Goal: Check status: Check status

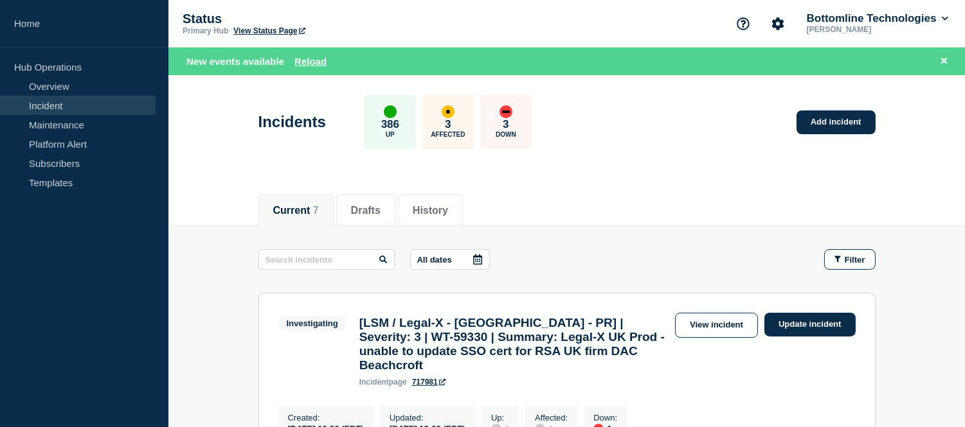
scroll to position [285, 0]
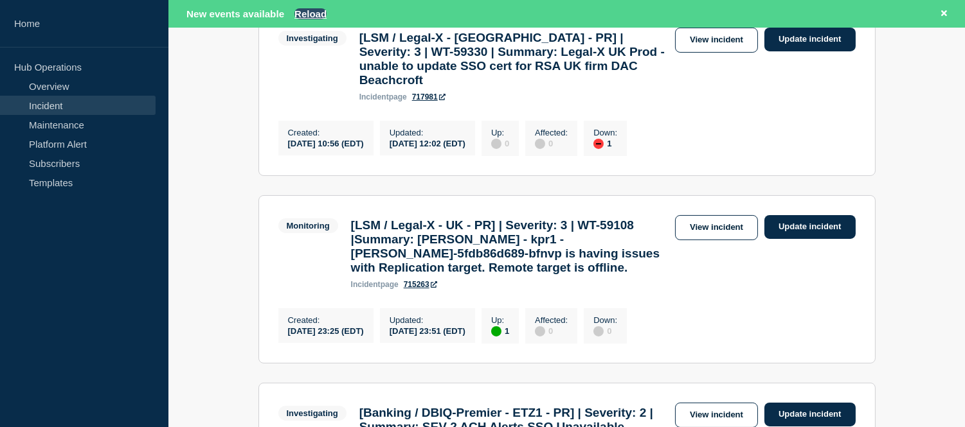
click at [303, 12] on button "Reload" at bounding box center [310, 13] width 32 height 11
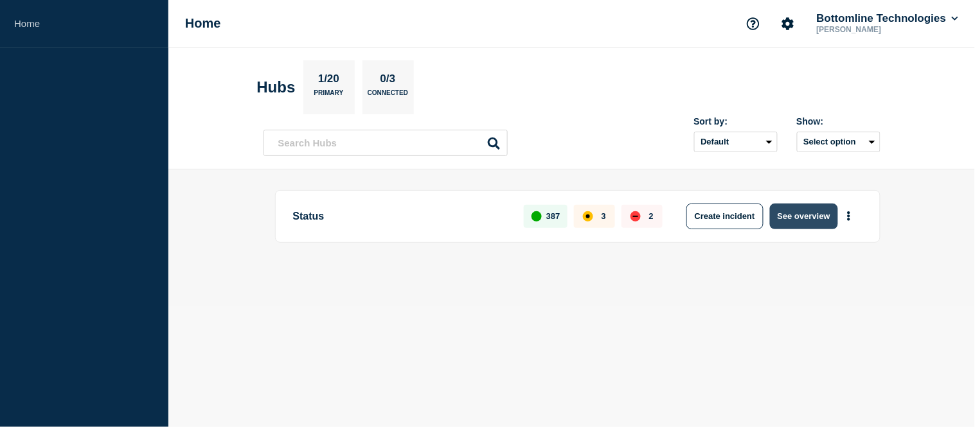
click at [814, 212] on button "See overview" at bounding box center [804, 217] width 68 height 26
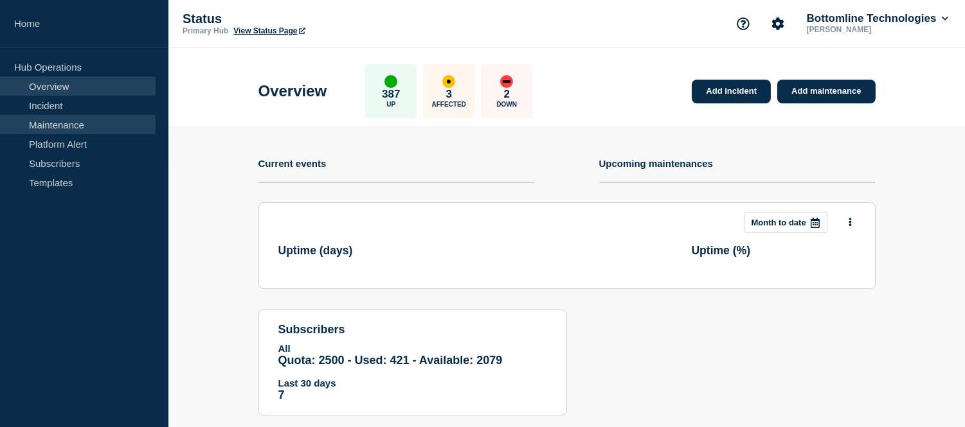
click at [63, 119] on link "Maintenance" at bounding box center [78, 124] width 156 height 19
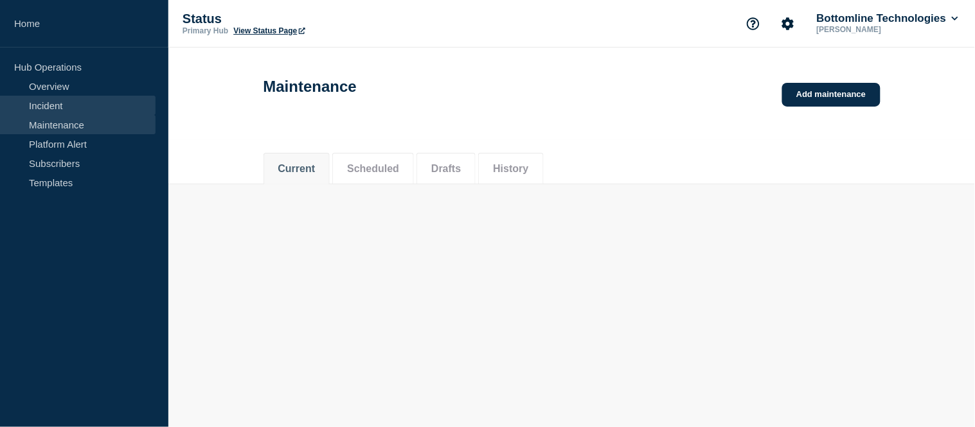
click at [63, 108] on link "Incident" at bounding box center [78, 105] width 156 height 19
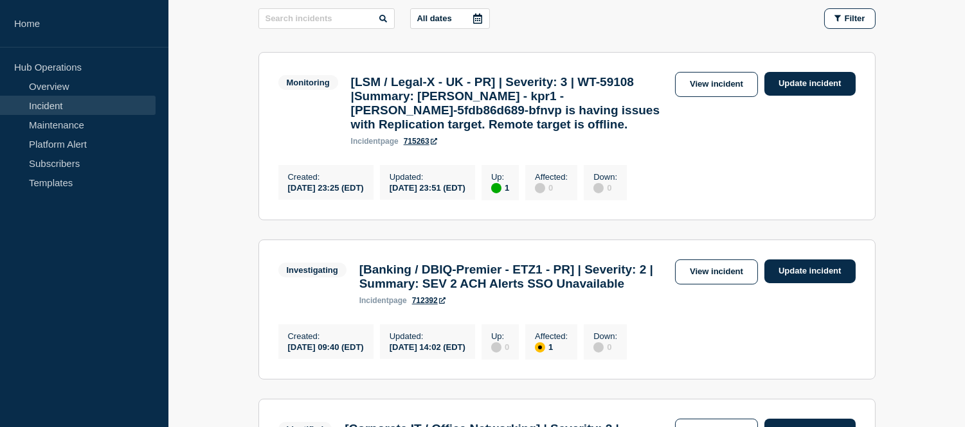
scroll to position [143, 0]
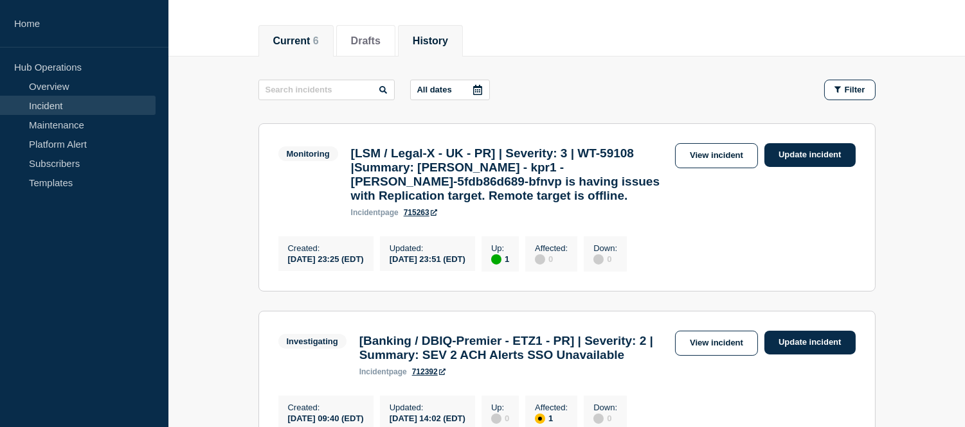
click at [445, 46] on button "History" at bounding box center [430, 41] width 35 height 12
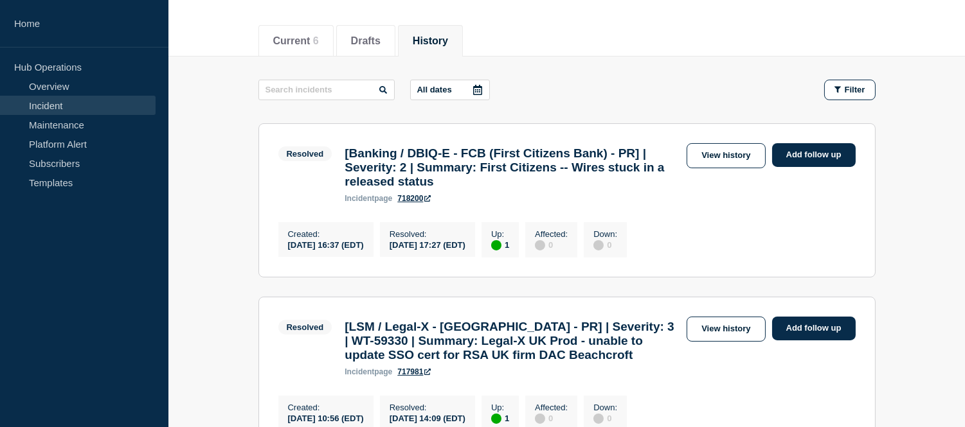
scroll to position [214, 0]
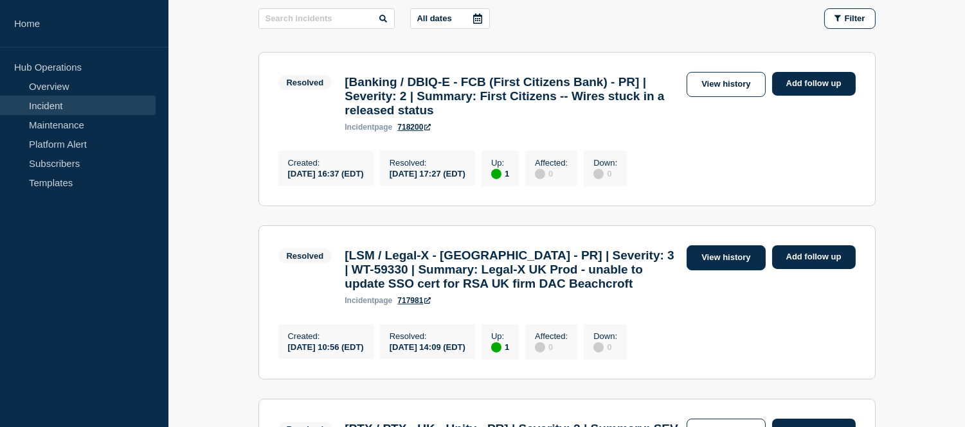
click at [690, 271] on link "View history" at bounding box center [725, 258] width 78 height 25
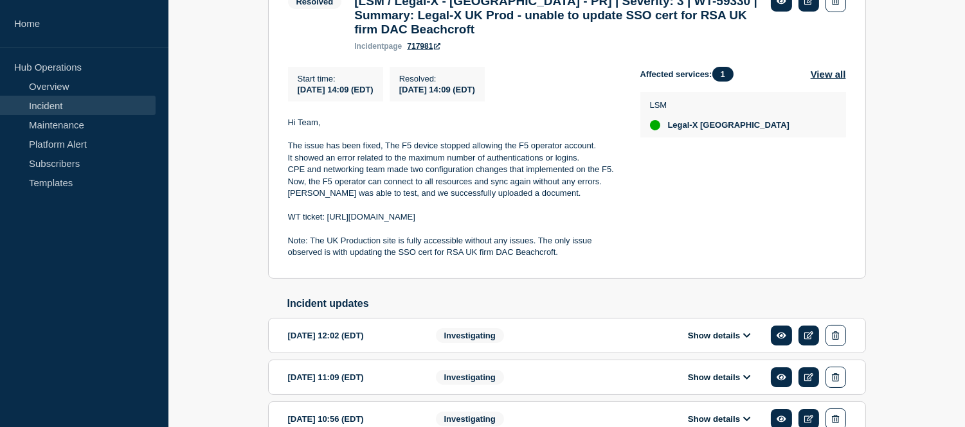
scroll to position [357, 0]
